Goal: Check status

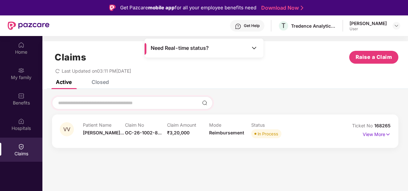
scroll to position [36, 0]
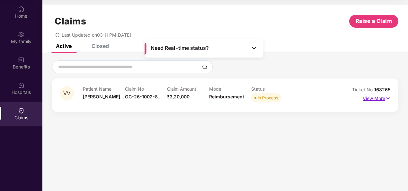
click at [369, 101] on p "View More" at bounding box center [377, 97] width 28 height 9
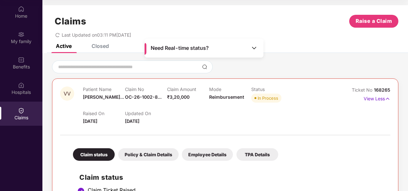
scroll to position [0, 0]
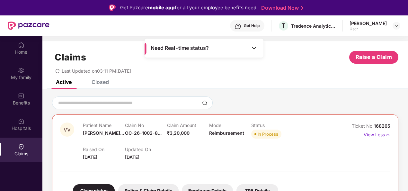
click at [103, 82] on div "Closed" at bounding box center [100, 82] width 17 height 6
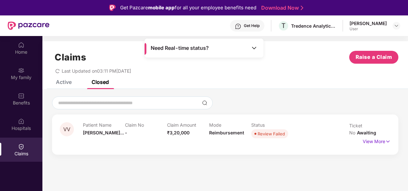
click at [50, 86] on div "Active" at bounding box center [58, 82] width 25 height 14
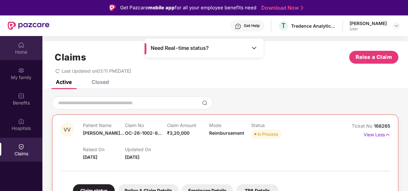
click at [17, 48] on div "Home" at bounding box center [21, 48] width 42 height 24
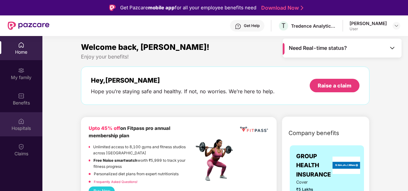
click at [22, 118] on img at bounding box center [21, 121] width 6 height 6
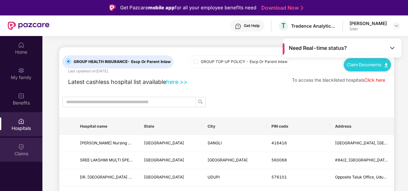
click at [24, 152] on div "Claims" at bounding box center [21, 153] width 42 height 6
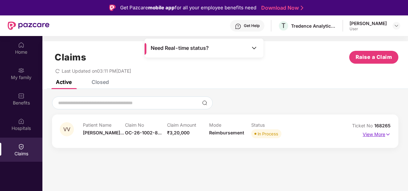
click at [388, 136] on img at bounding box center [387, 134] width 5 height 7
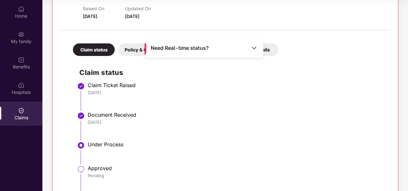
scroll to position [109, 0]
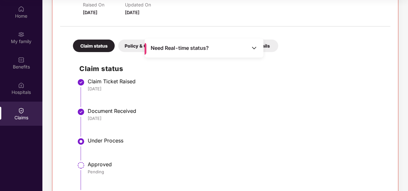
click at [131, 47] on div "Policy & Claim Details" at bounding box center [148, 46] width 60 height 13
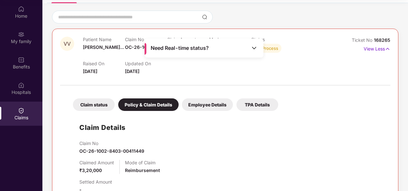
click at [200, 107] on div "Employee Details" at bounding box center [207, 104] width 51 height 13
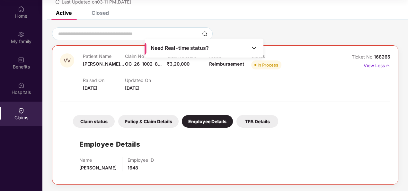
scroll to position [33, 0]
click at [252, 121] on div "TPA Details" at bounding box center [258, 121] width 42 height 13
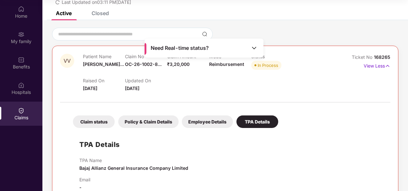
scroll to position [47, 0]
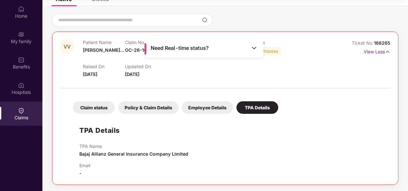
click at [90, 106] on div "Claim status" at bounding box center [94, 107] width 42 height 13
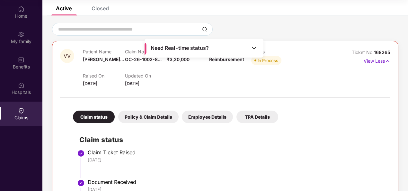
scroll to position [0, 0]
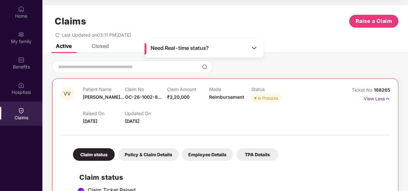
click at [97, 46] on div "Closed" at bounding box center [100, 46] width 17 height 6
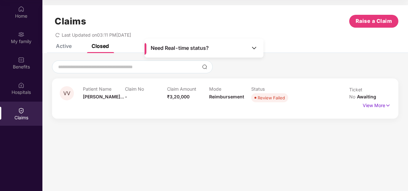
click at [67, 46] on div "Active" at bounding box center [64, 46] width 16 height 6
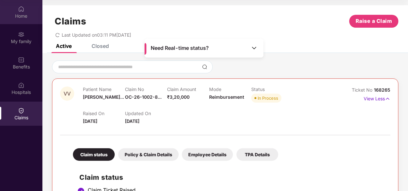
click at [22, 13] on div "Home" at bounding box center [21, 16] width 42 height 6
